Goal: Check status: Check status

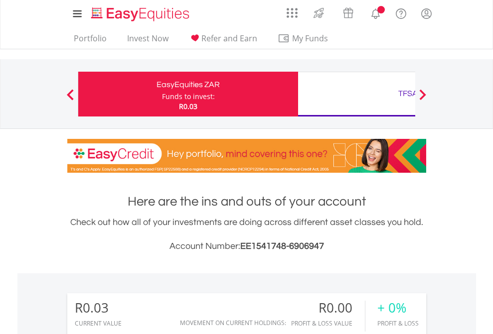
scroll to position [96, 157]
click at [162, 94] on div "Funds to invest:" at bounding box center [188, 97] width 53 height 10
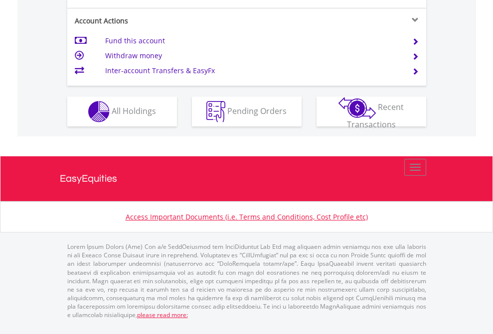
scroll to position [976, 0]
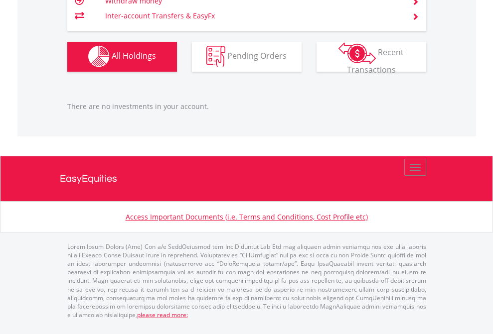
scroll to position [96, 157]
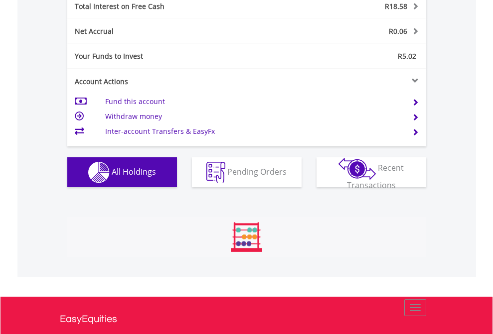
scroll to position [96, 157]
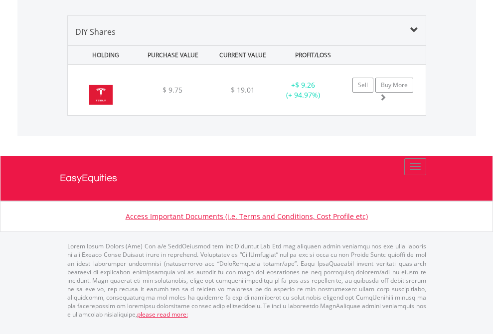
scroll to position [96, 157]
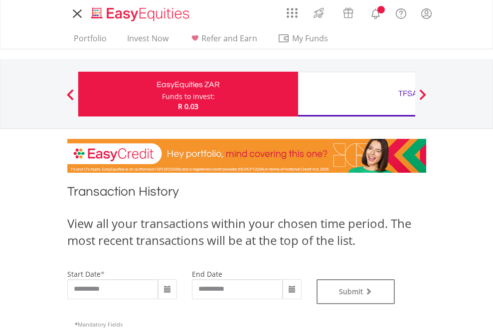
type input "**********"
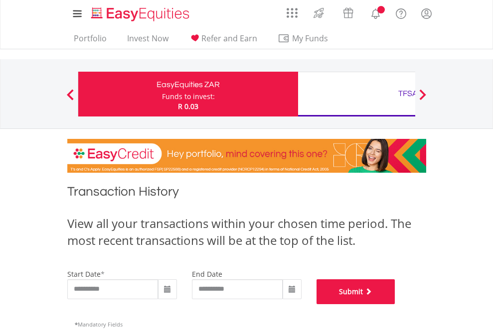
click at [395, 305] on button "Submit" at bounding box center [356, 292] width 79 height 25
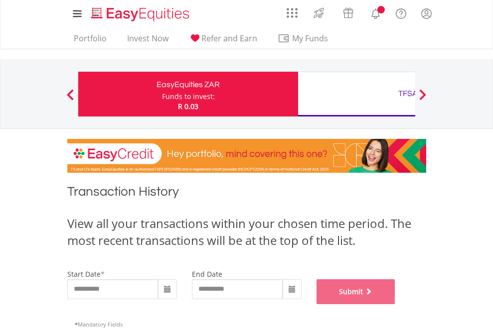
scroll to position [404, 0]
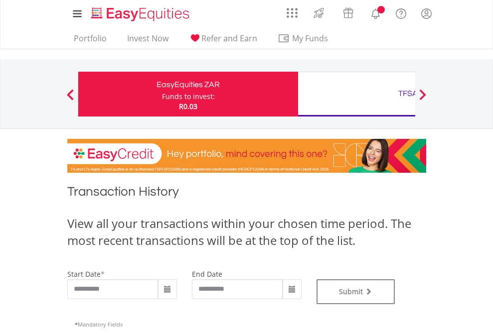
click at [356, 94] on div "TFSA" at bounding box center [408, 94] width 208 height 14
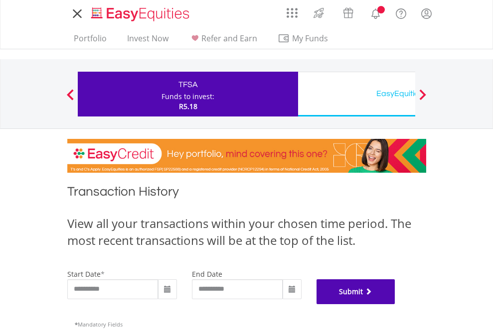
click at [395, 305] on button "Submit" at bounding box center [356, 292] width 79 height 25
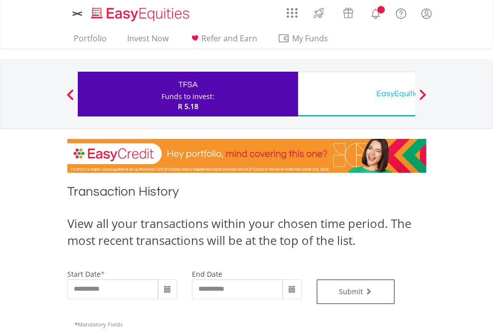
click at [356, 94] on div "EasyEquities USD" at bounding box center [408, 94] width 208 height 14
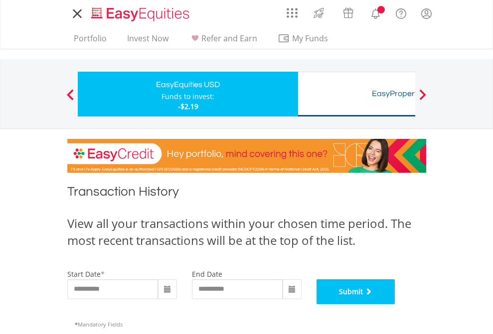
click at [395, 305] on button "Submit" at bounding box center [356, 292] width 79 height 25
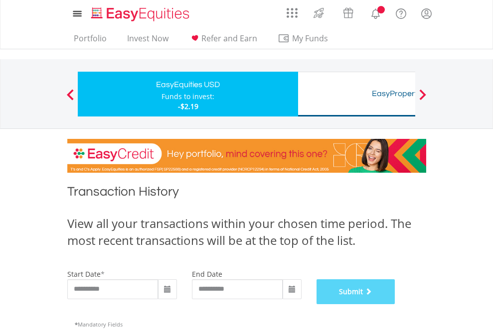
scroll to position [404, 0]
